Goal: Task Accomplishment & Management: Complete application form

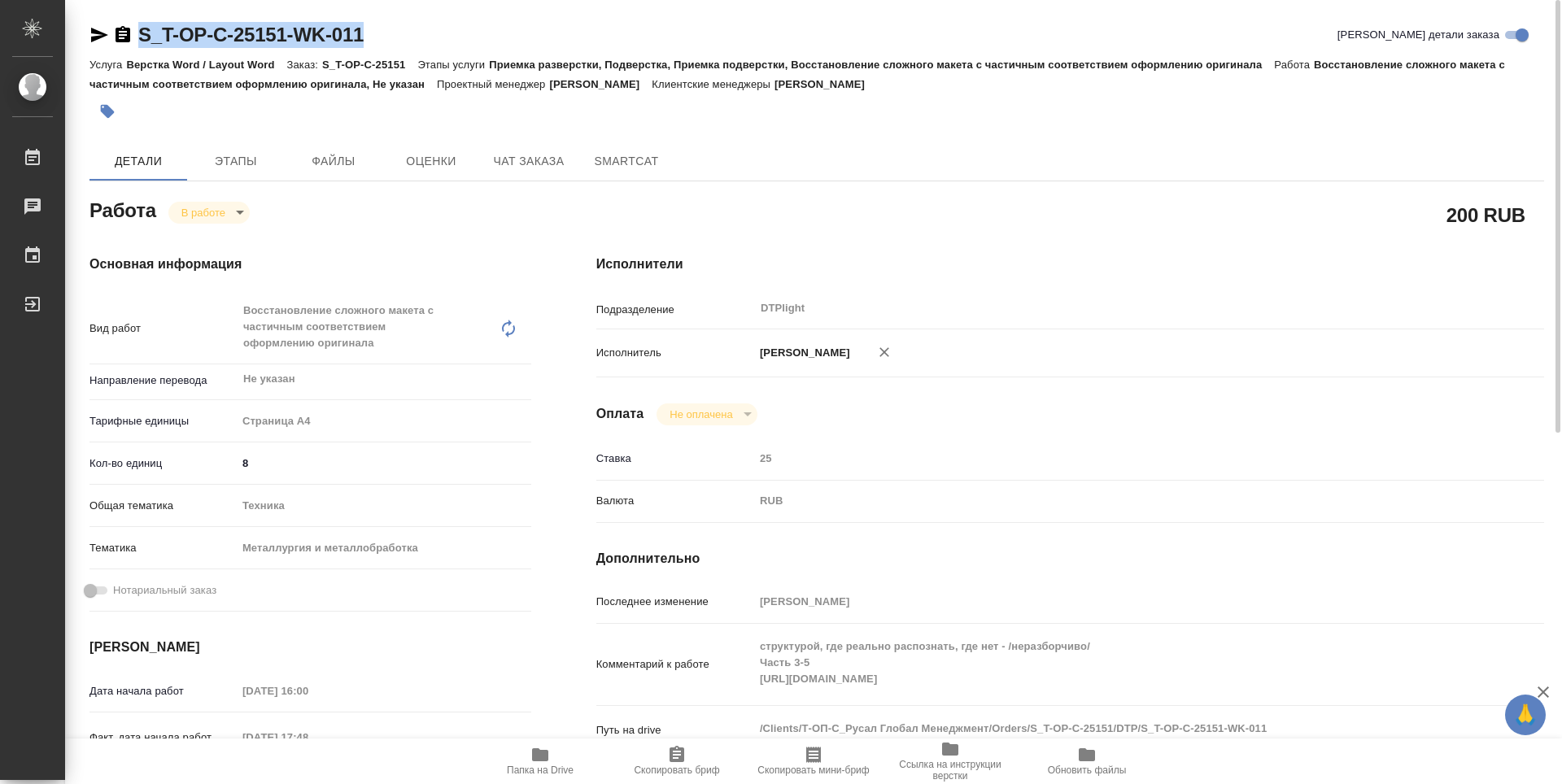
click at [107, 31] on icon "button" at bounding box center [99, 35] width 19 height 19
click at [541, 760] on icon "button" at bounding box center [540, 755] width 16 height 13
click at [221, 213] on body "🙏 .cls-1 fill:#fff; AWATERA Zubakova Viktoriya Работы 0 Чаты График Выйти S_T-O…" at bounding box center [781, 392] width 1562 height 784
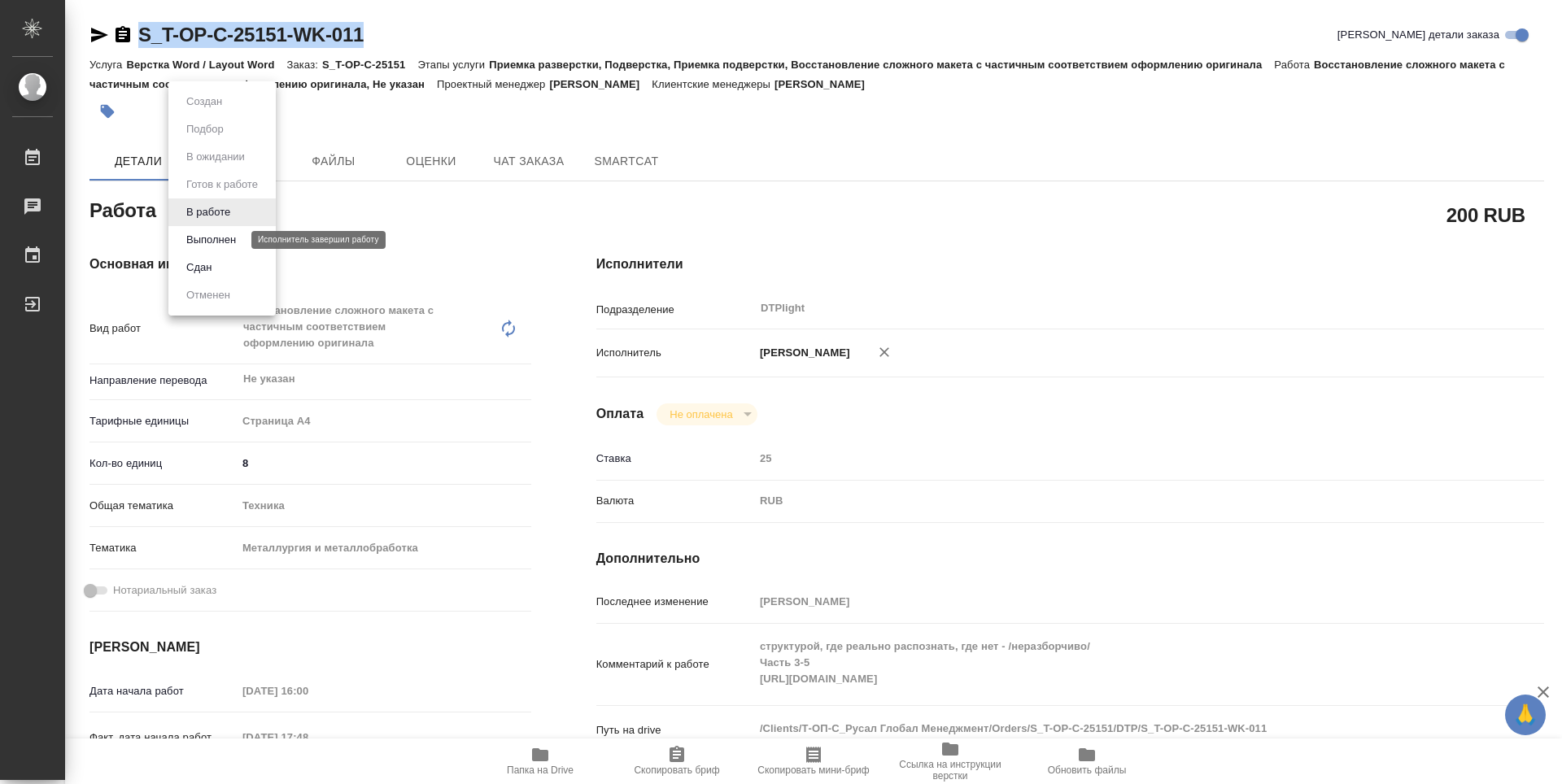
click at [206, 235] on button "Выполнен" at bounding box center [211, 240] width 59 height 18
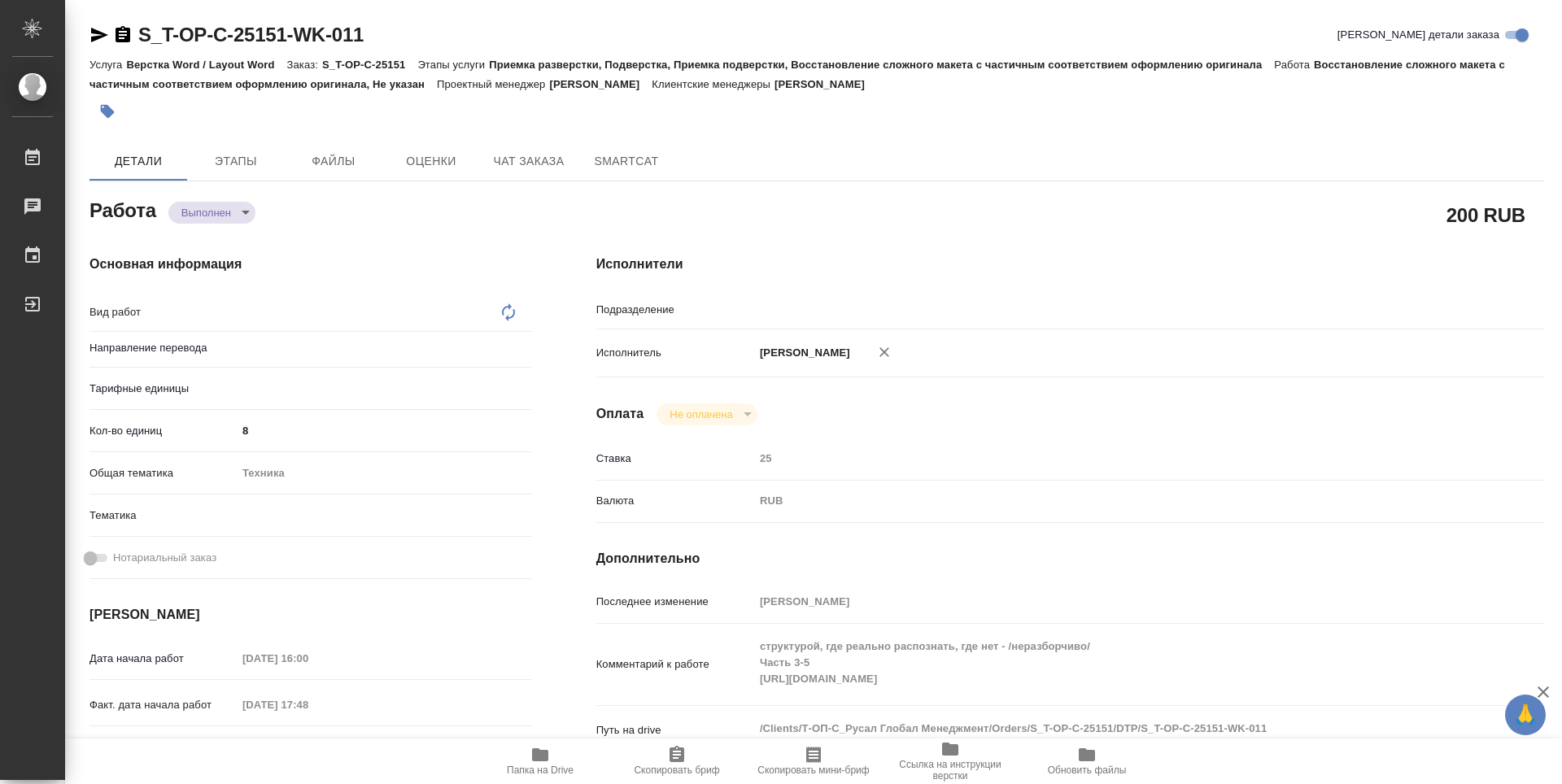
type textarea "x"
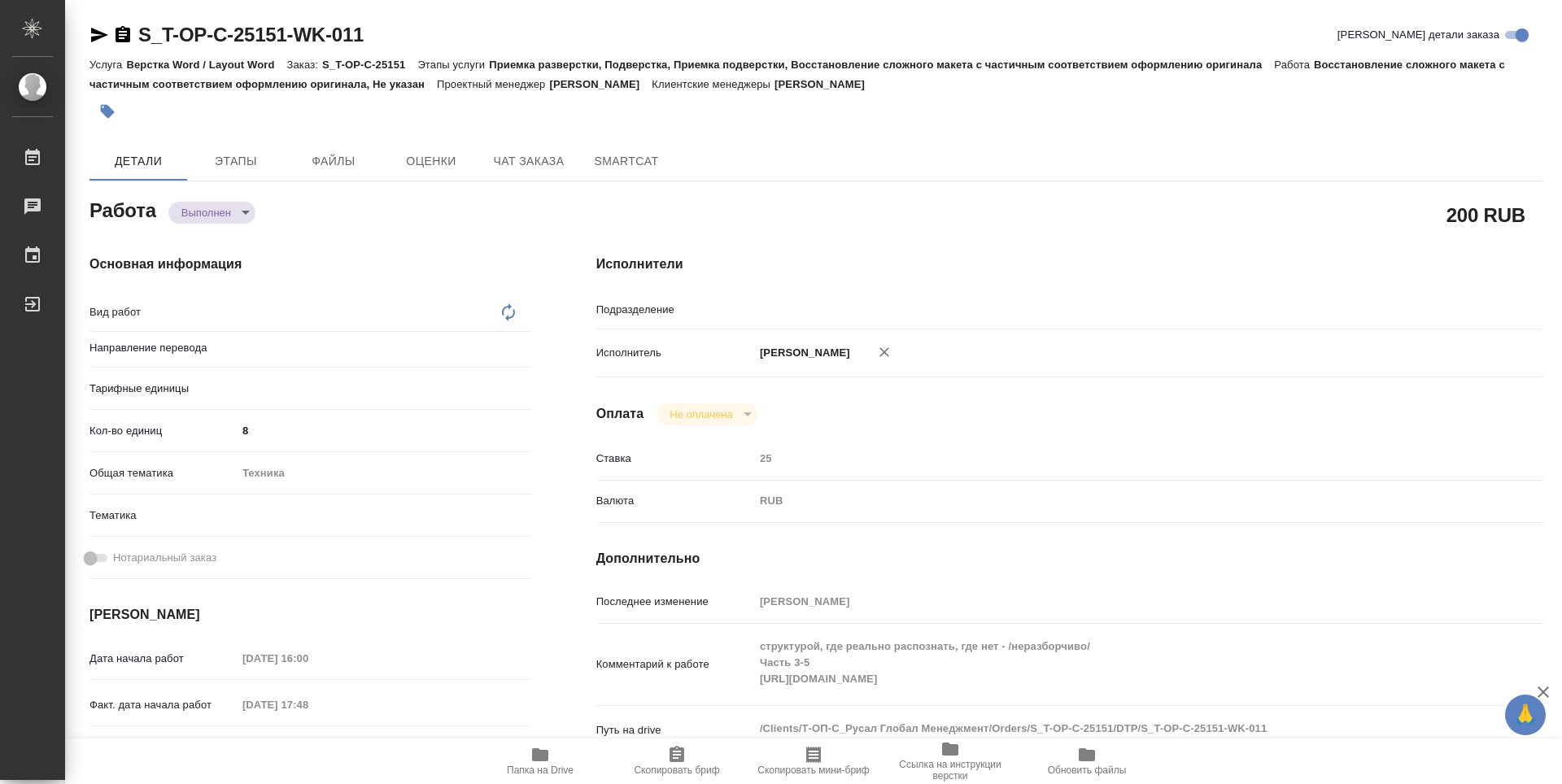
type textarea "x"
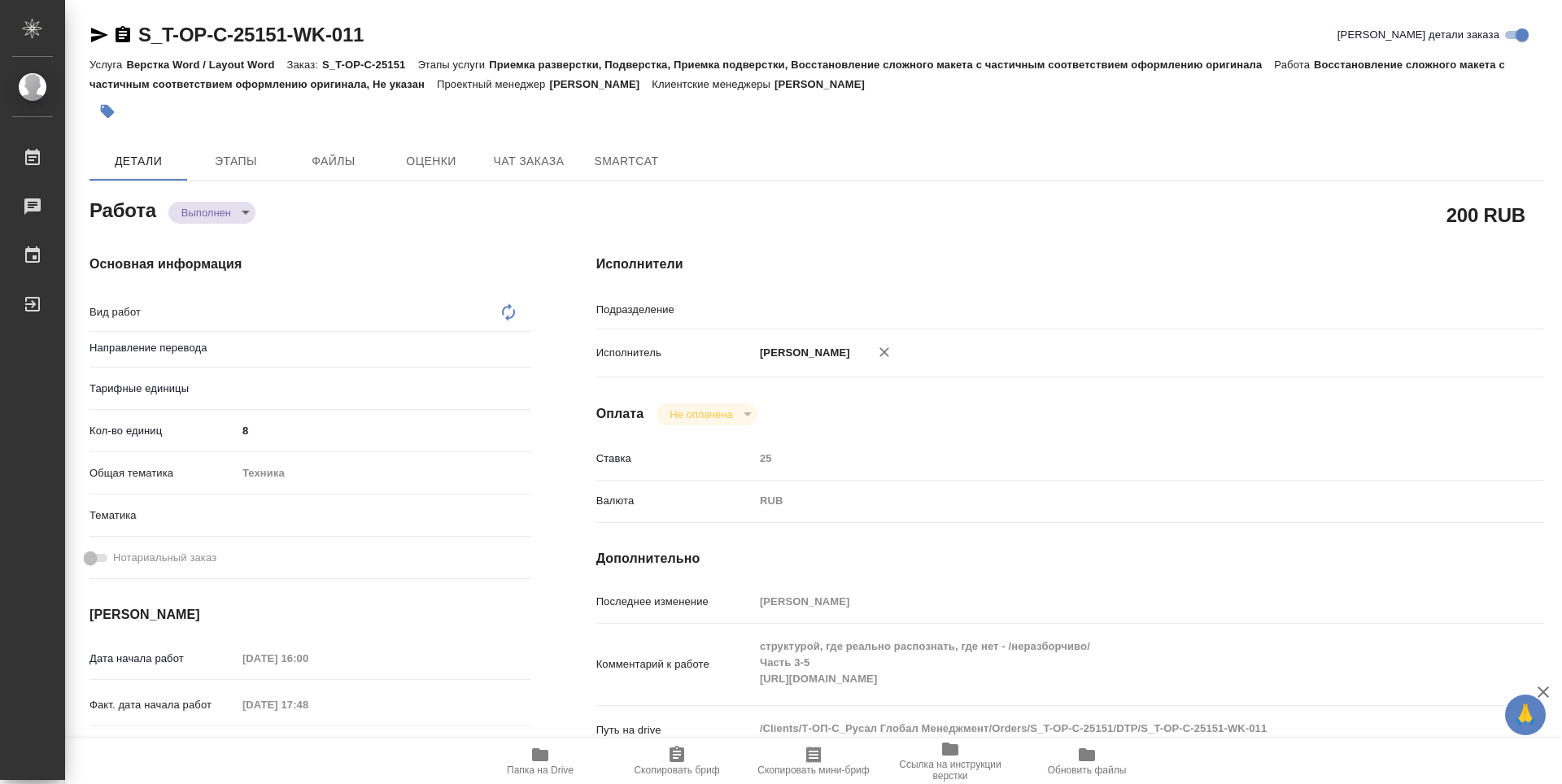
type textarea "x"
type textarea "Восстановление сложного макета с частичным соответствием оформлению оригинала"
type textarea "x"
type input "Не указан"
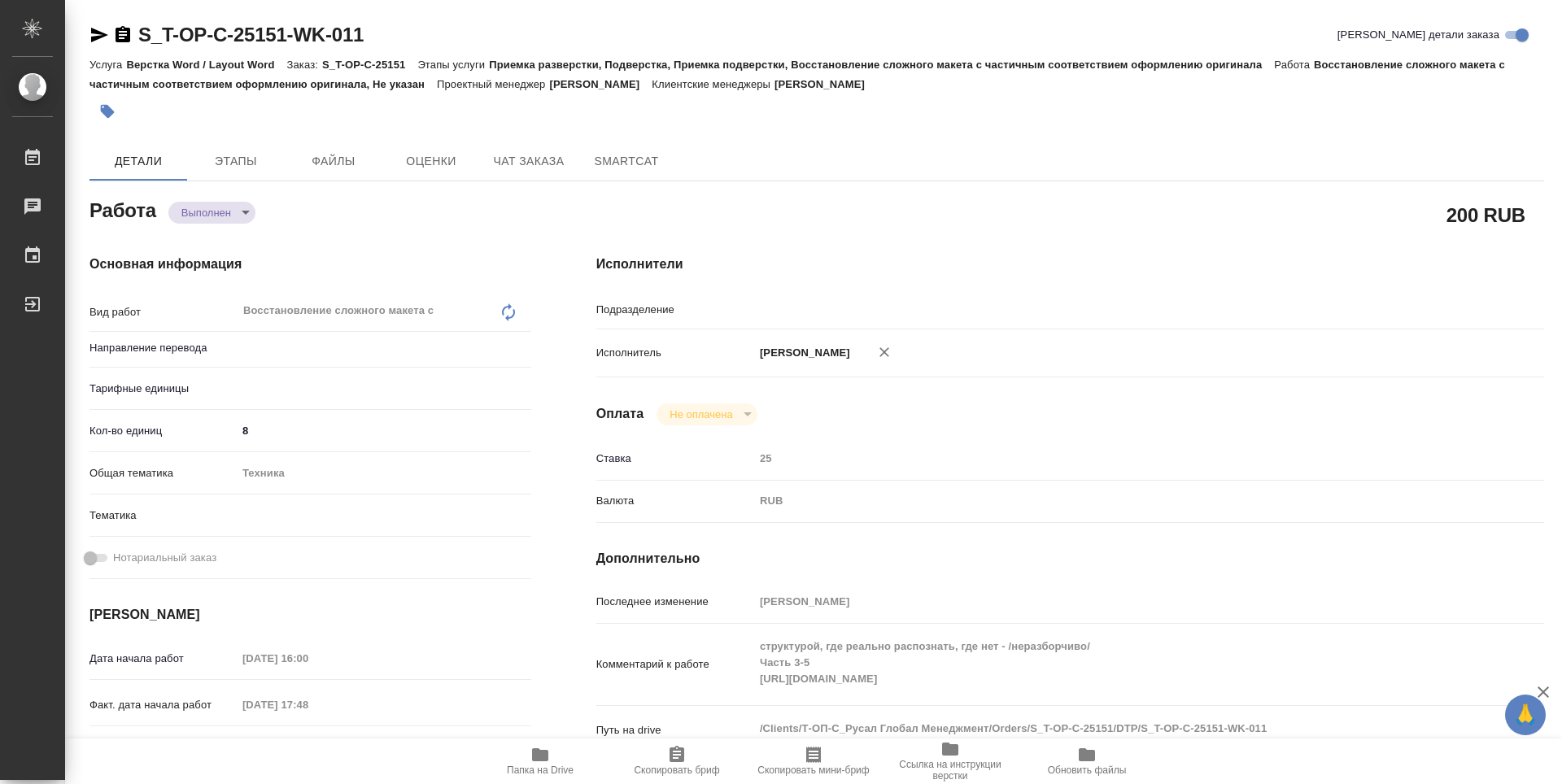
type input "DTPlight"
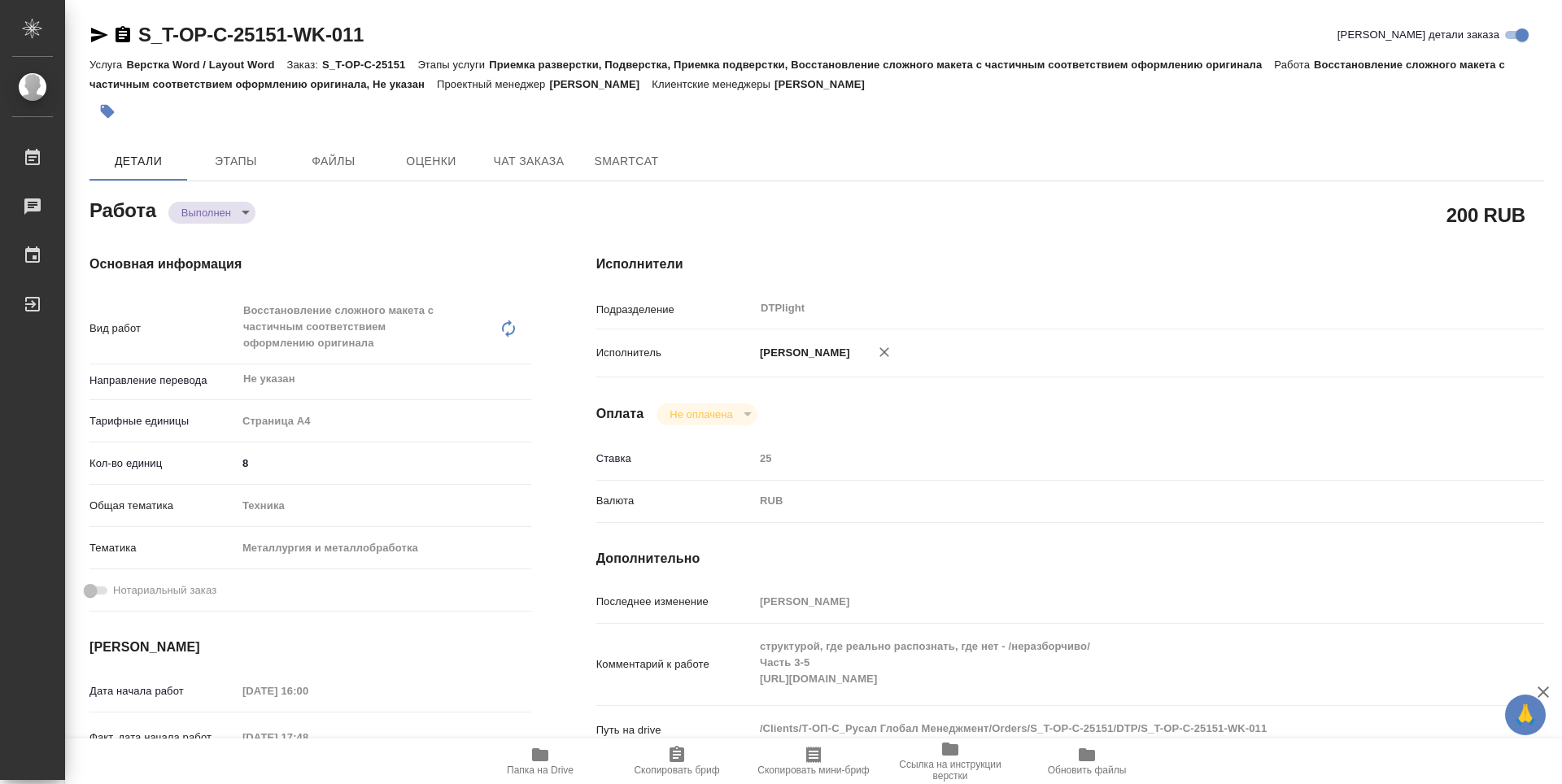
type textarea "x"
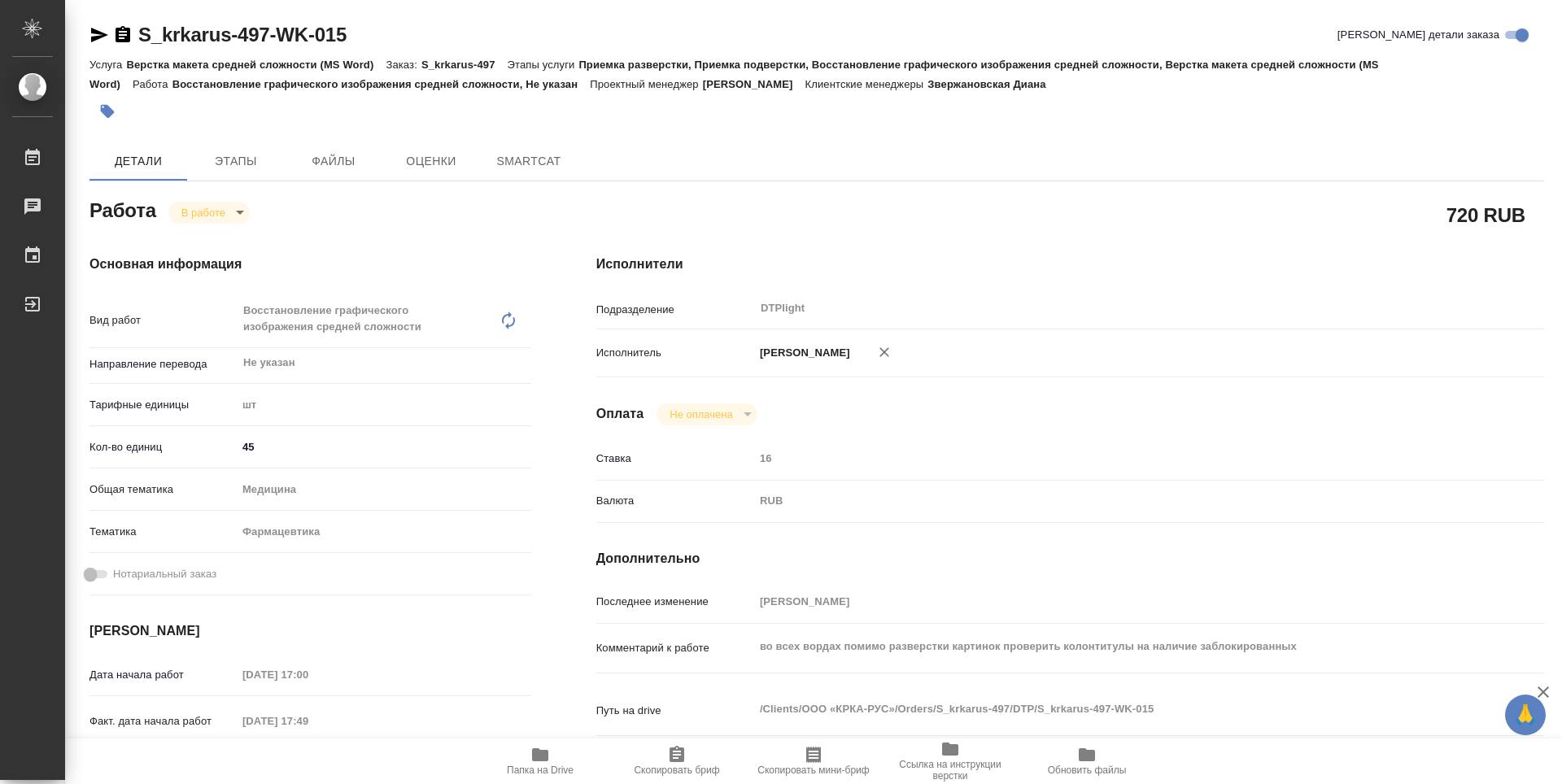
type textarea "x"
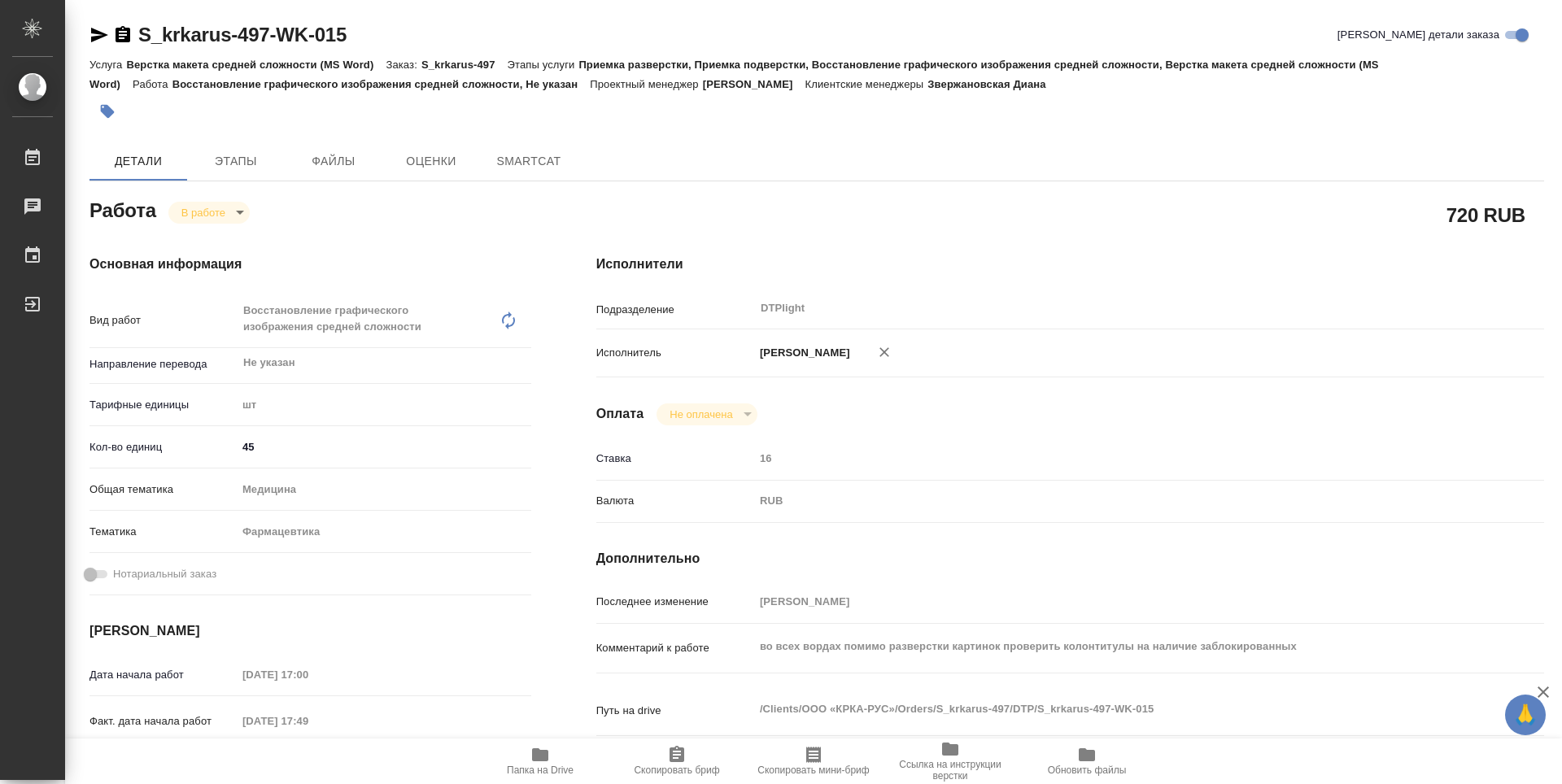
type textarea "x"
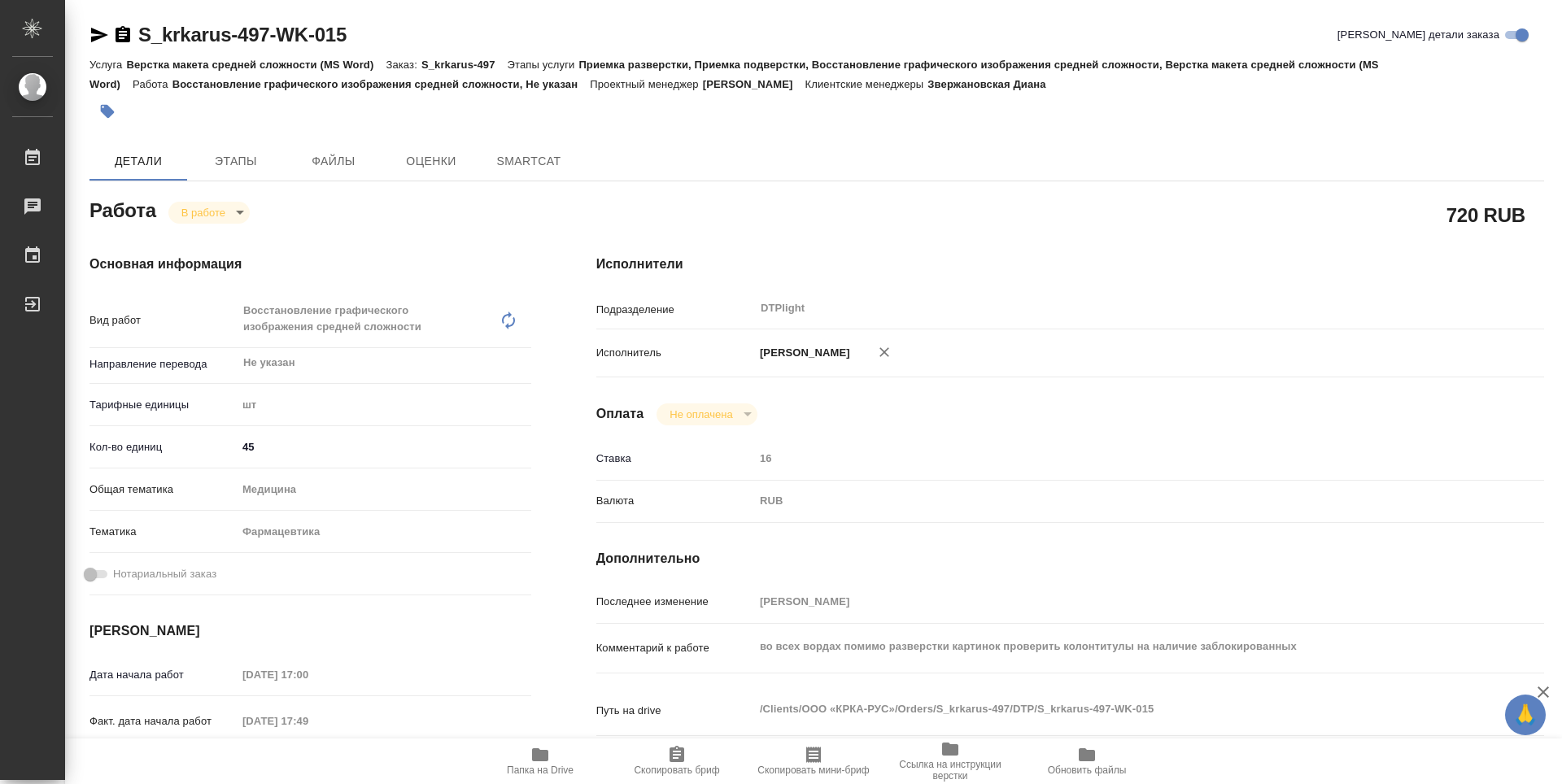
type textarea "x"
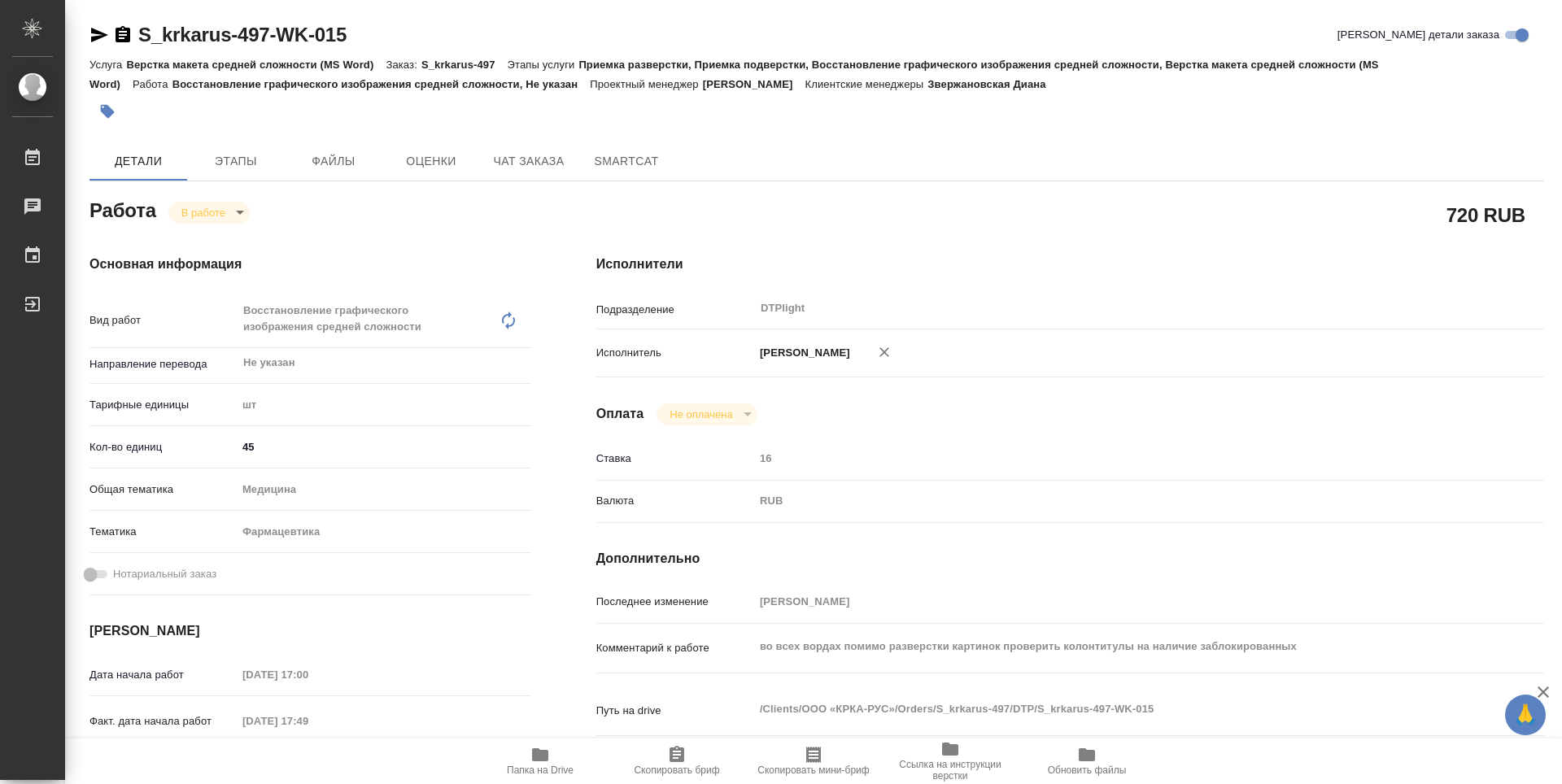
type textarea "x"
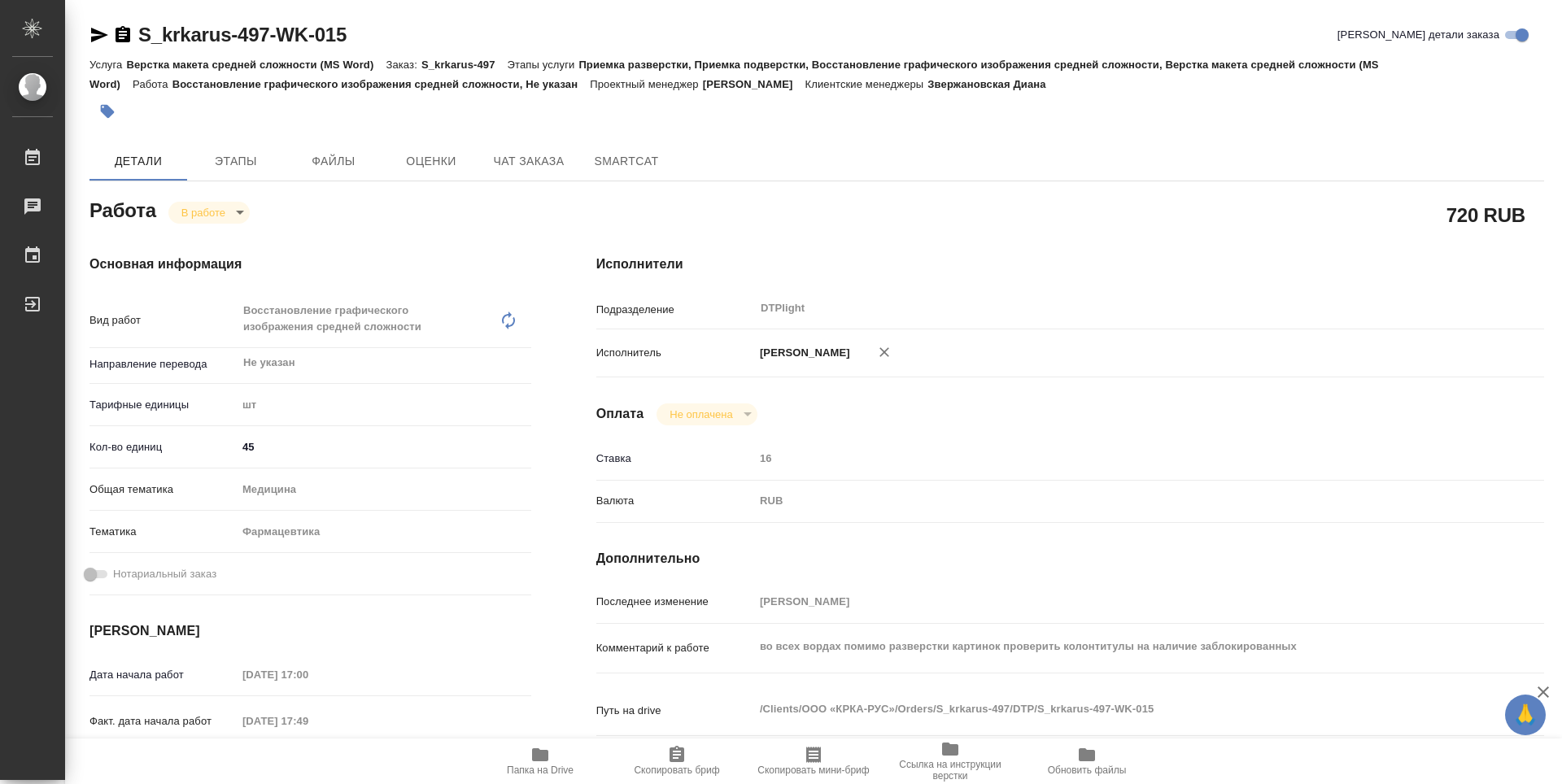
type textarea "x"
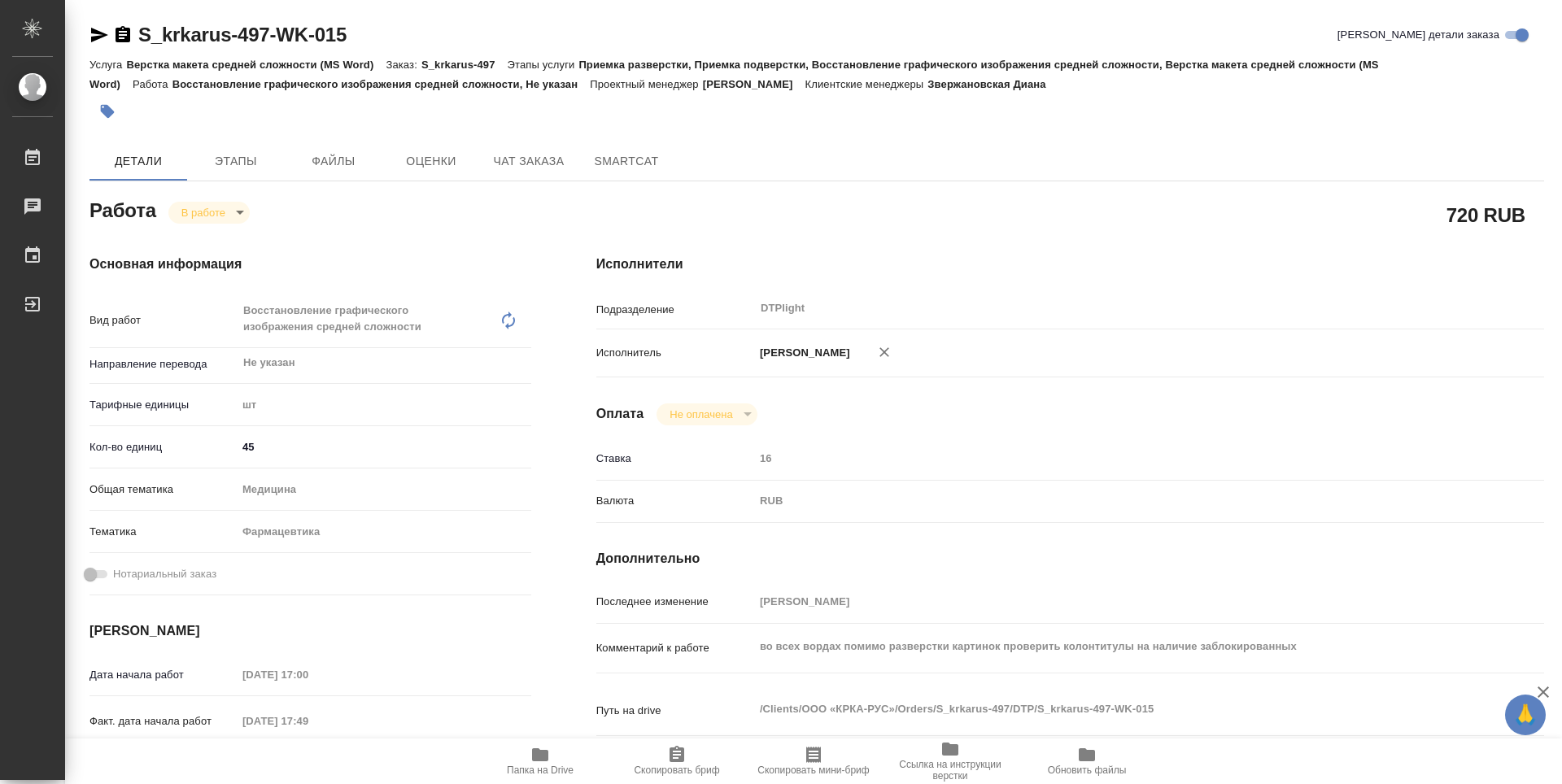
type textarea "x"
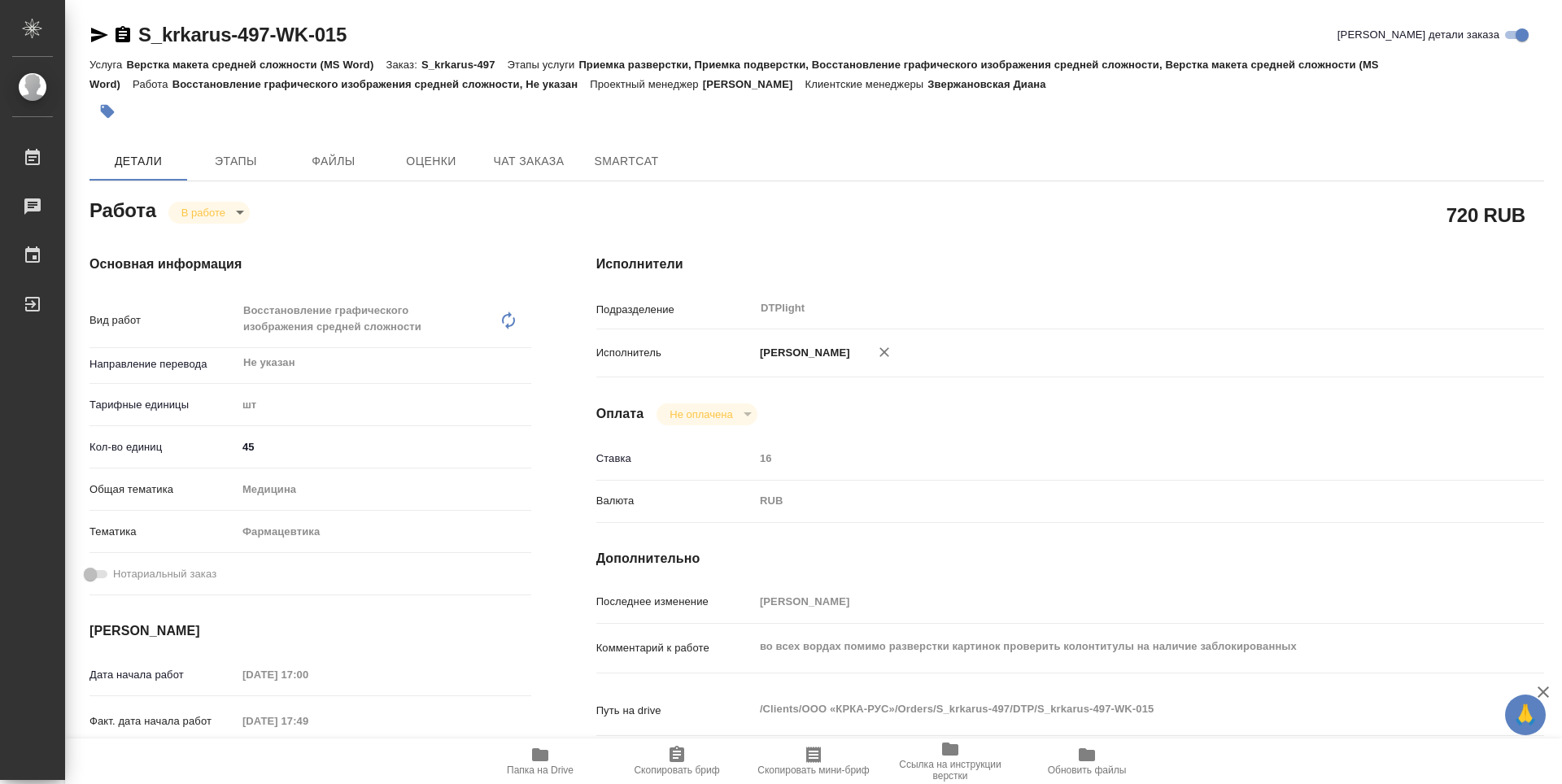
type textarea "x"
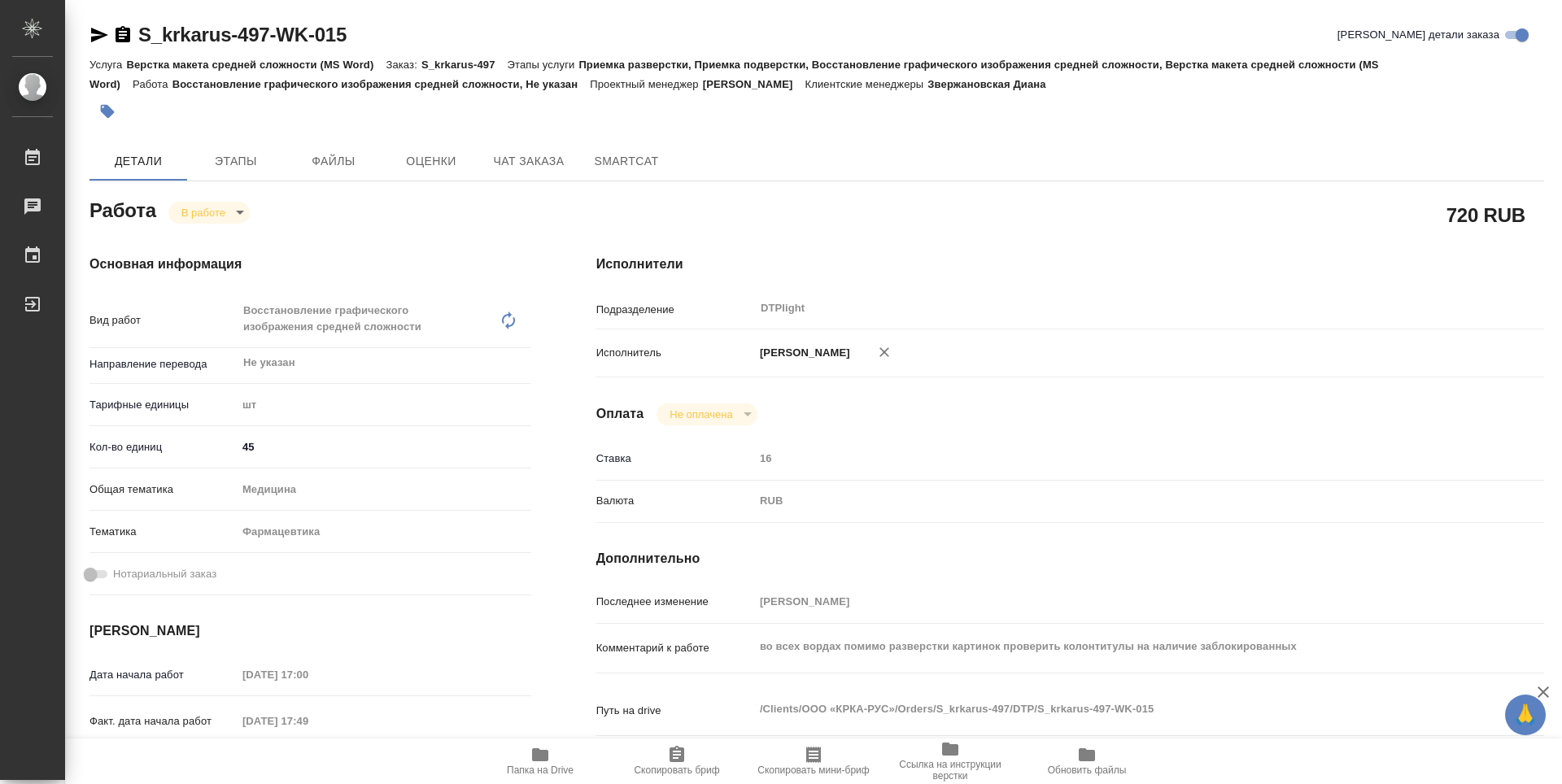
type textarea "x"
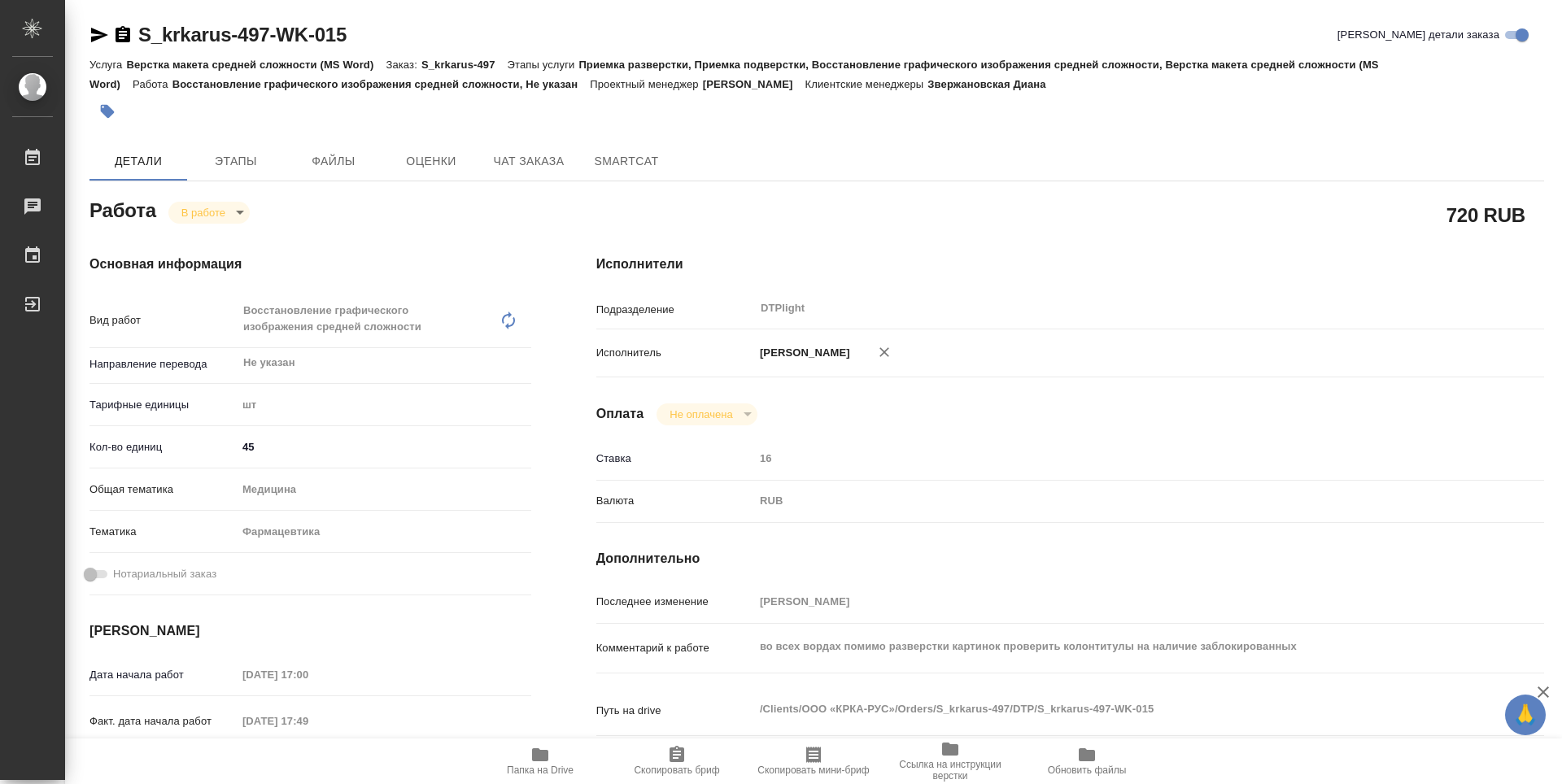
type textarea "x"
